Goal: Task Accomplishment & Management: Use online tool/utility

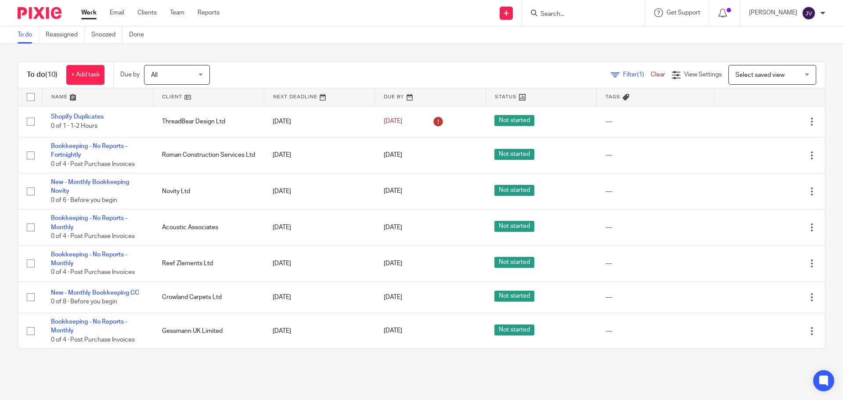
scroll to position [118, 0]
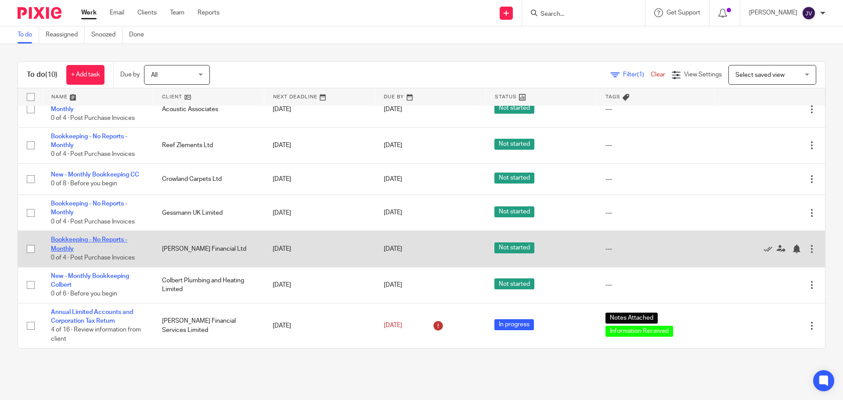
click at [95, 238] on link "Bookkeeping - No Reports - Monthly" at bounding box center [89, 244] width 76 height 15
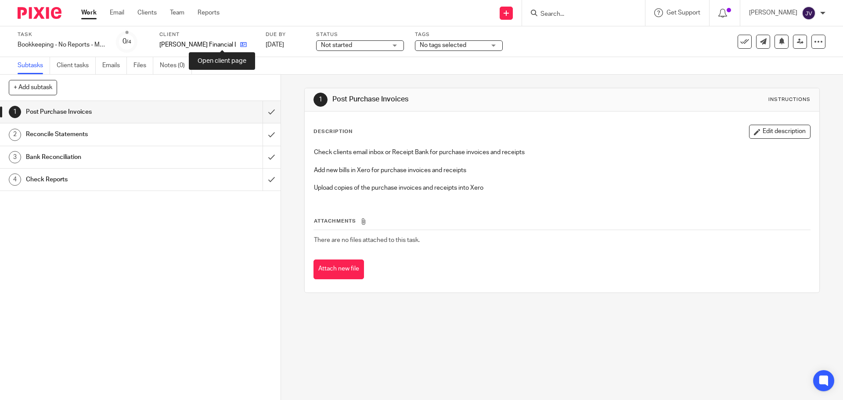
click at [240, 46] on icon at bounding box center [243, 44] width 7 height 7
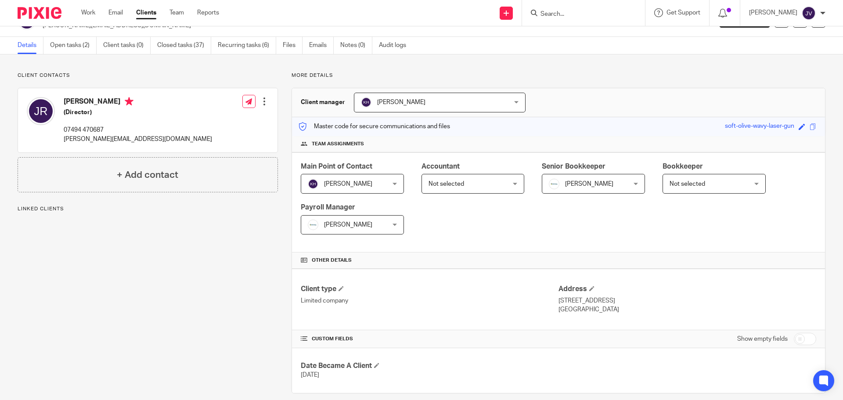
scroll to position [32, 0]
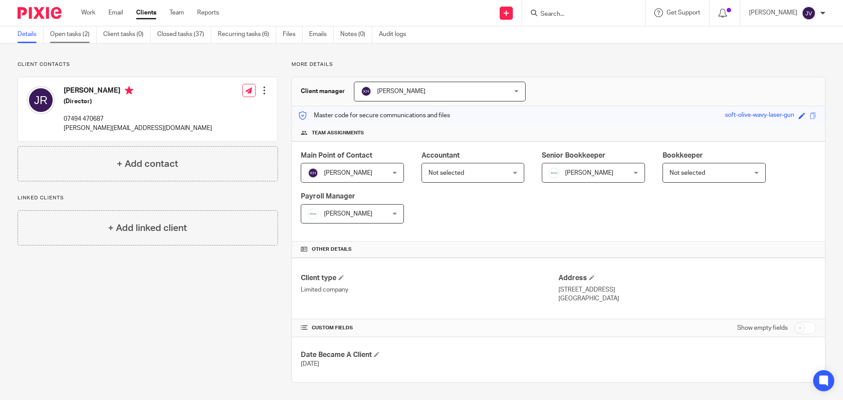
click at [82, 36] on link "Open tasks (2)" at bounding box center [73, 34] width 47 height 17
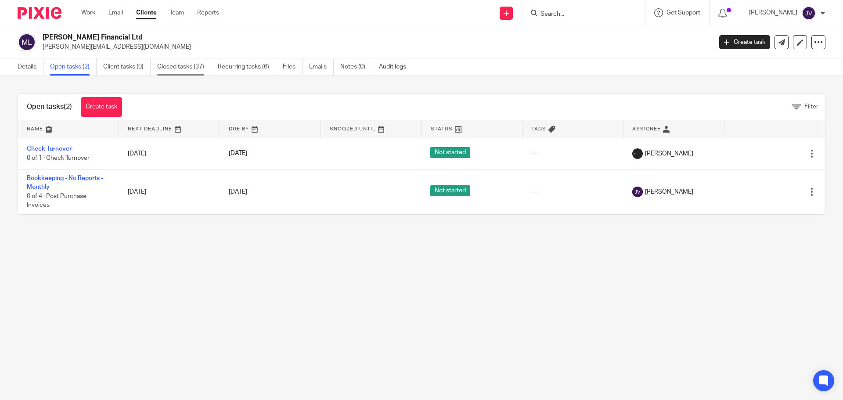
click at [169, 70] on link "Closed tasks (37)" at bounding box center [184, 66] width 54 height 17
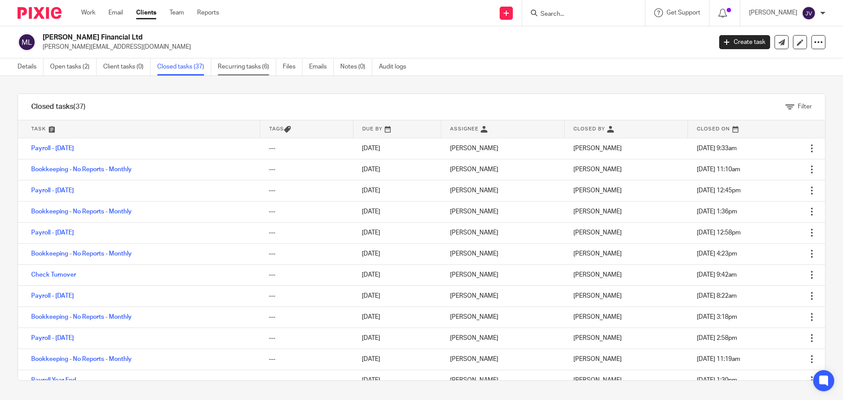
click at [244, 72] on link "Recurring tasks (6)" at bounding box center [247, 66] width 58 height 17
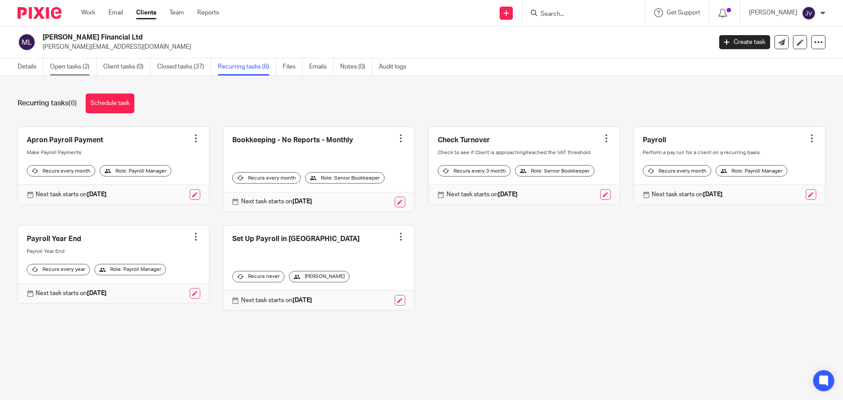
click at [77, 63] on link "Open tasks (2)" at bounding box center [73, 66] width 47 height 17
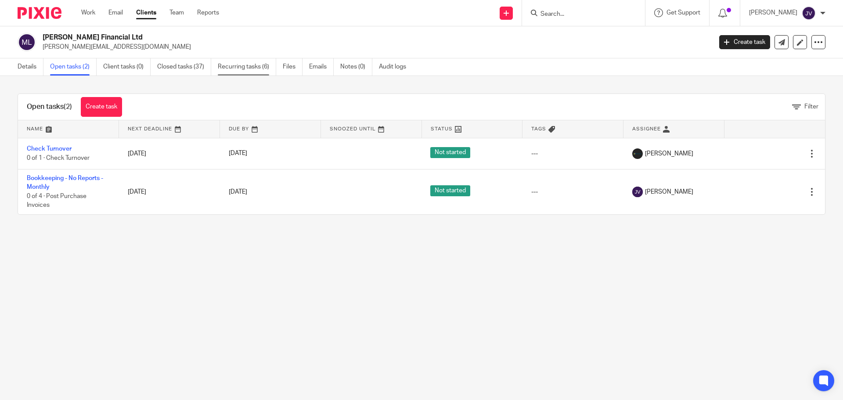
click at [262, 64] on link "Recurring tasks (6)" at bounding box center [247, 66] width 58 height 17
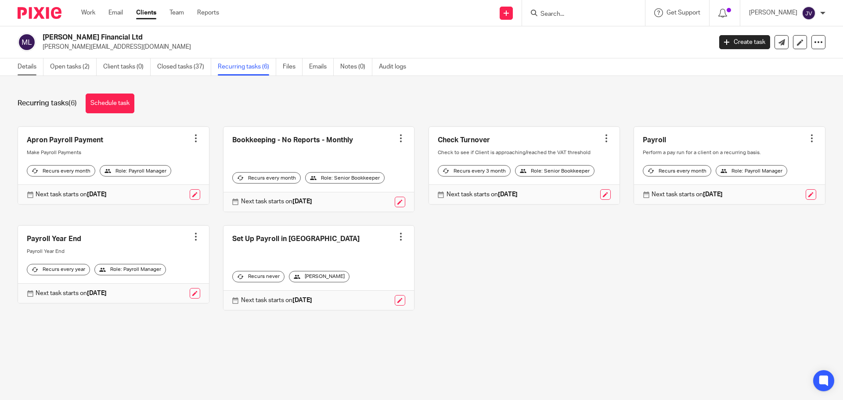
click at [23, 61] on link "Details" at bounding box center [31, 66] width 26 height 17
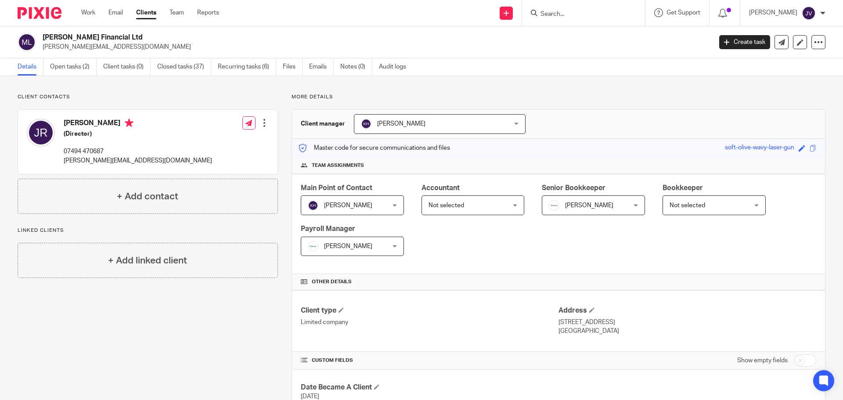
click at [50, 17] on img at bounding box center [40, 13] width 44 height 12
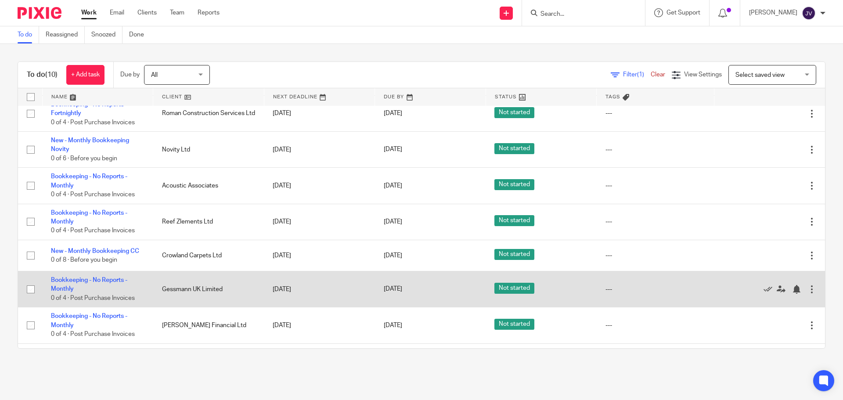
scroll to position [88, 0]
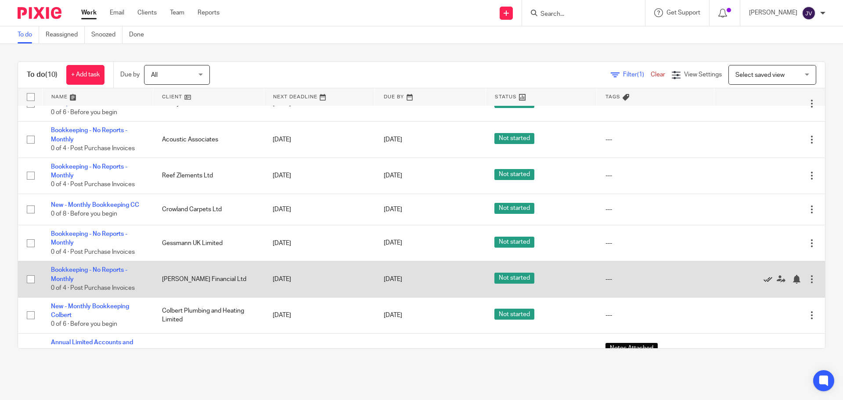
click at [763, 281] on icon at bounding box center [767, 279] width 9 height 9
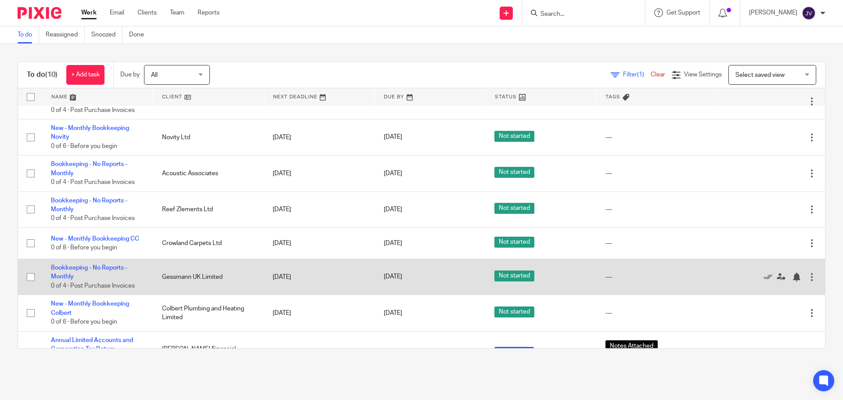
scroll to position [82, 0]
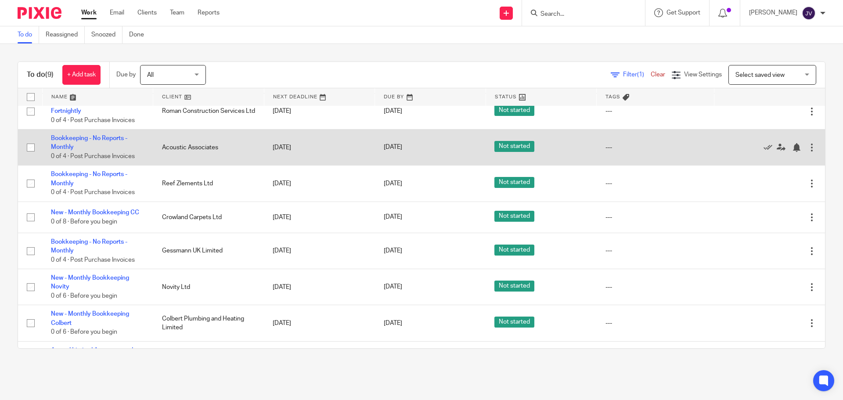
scroll to position [82, 0]
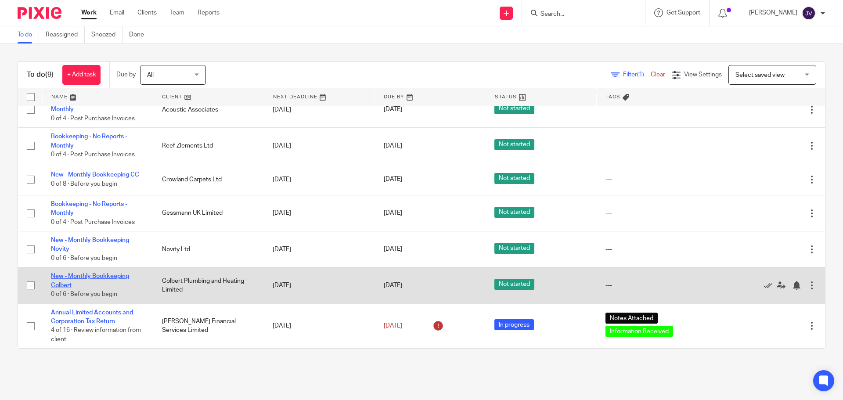
click at [111, 276] on link "New - Monthly Bookkeeping Colbert" at bounding box center [90, 280] width 78 height 15
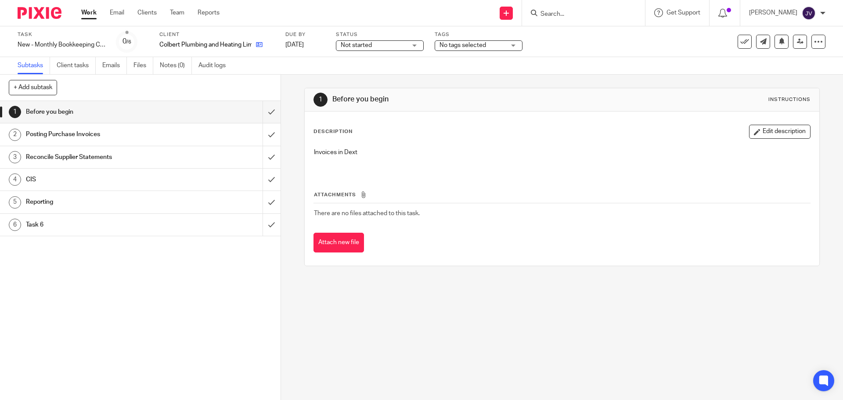
click at [258, 41] on link at bounding box center [257, 44] width 11 height 9
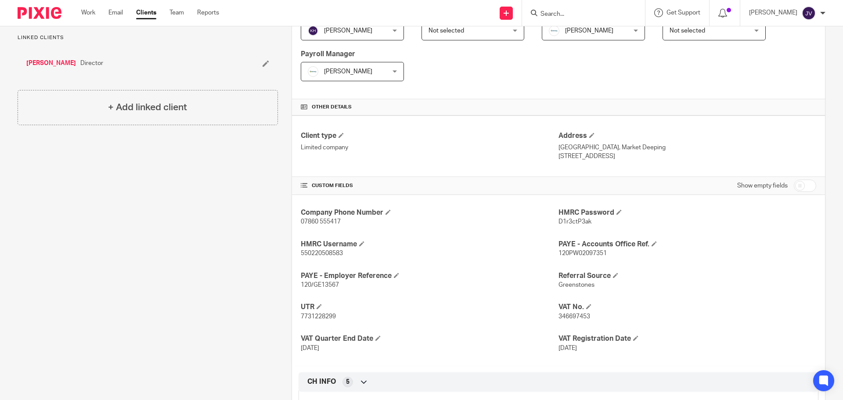
scroll to position [132, 0]
